Goal: Navigation & Orientation: Find specific page/section

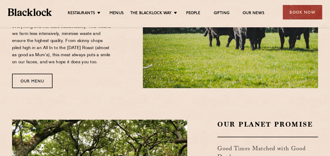
scroll to position [510, 0]
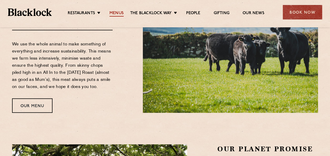
click at [115, 12] on link "Menus" at bounding box center [117, 14] width 14 height 6
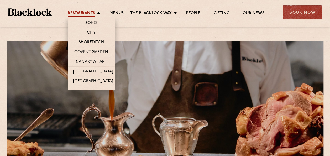
click at [87, 12] on link "Restaurants" at bounding box center [81, 14] width 27 height 6
